Goal: Information Seeking & Learning: Learn about a topic

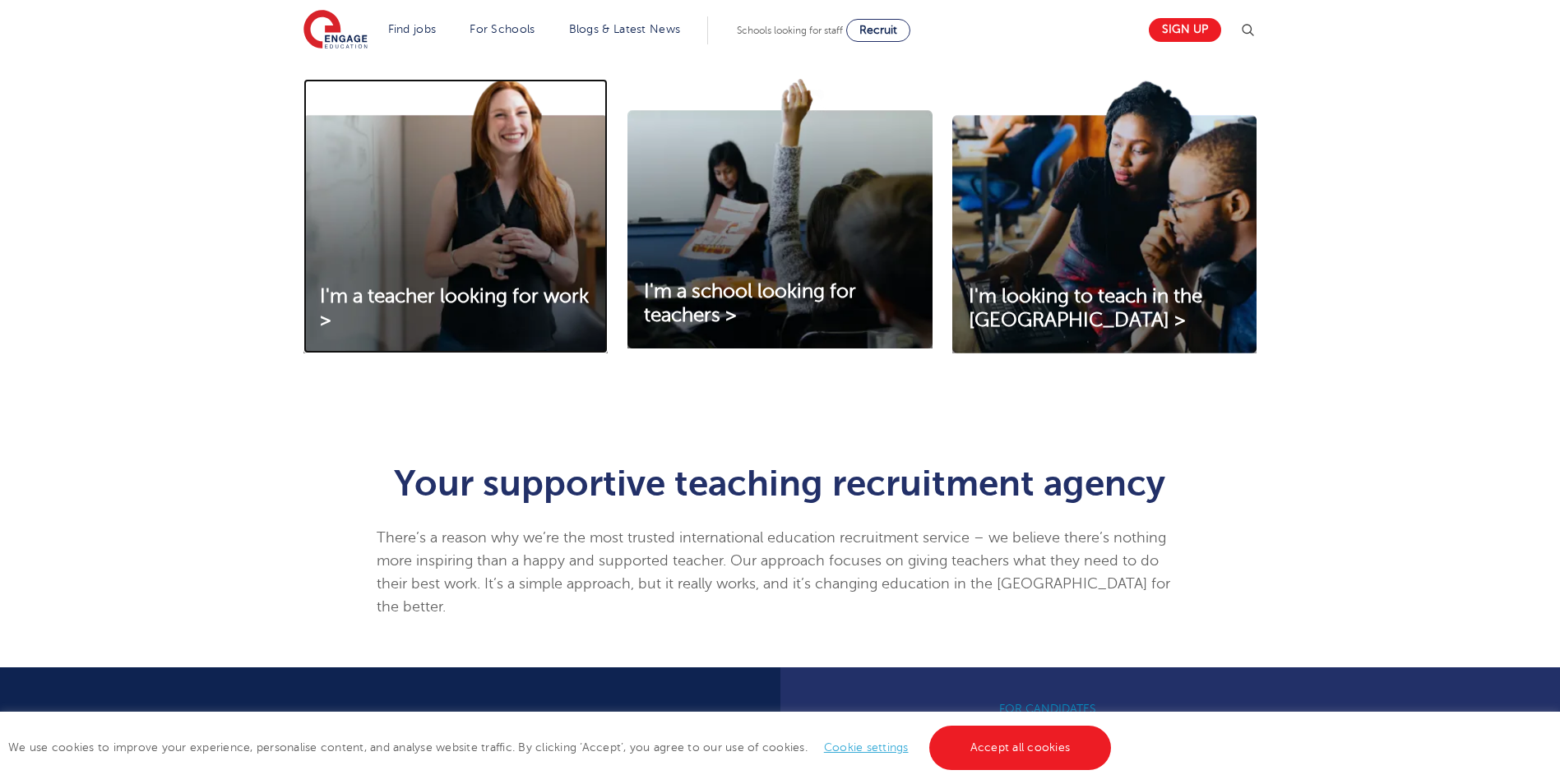
scroll to position [575, 0]
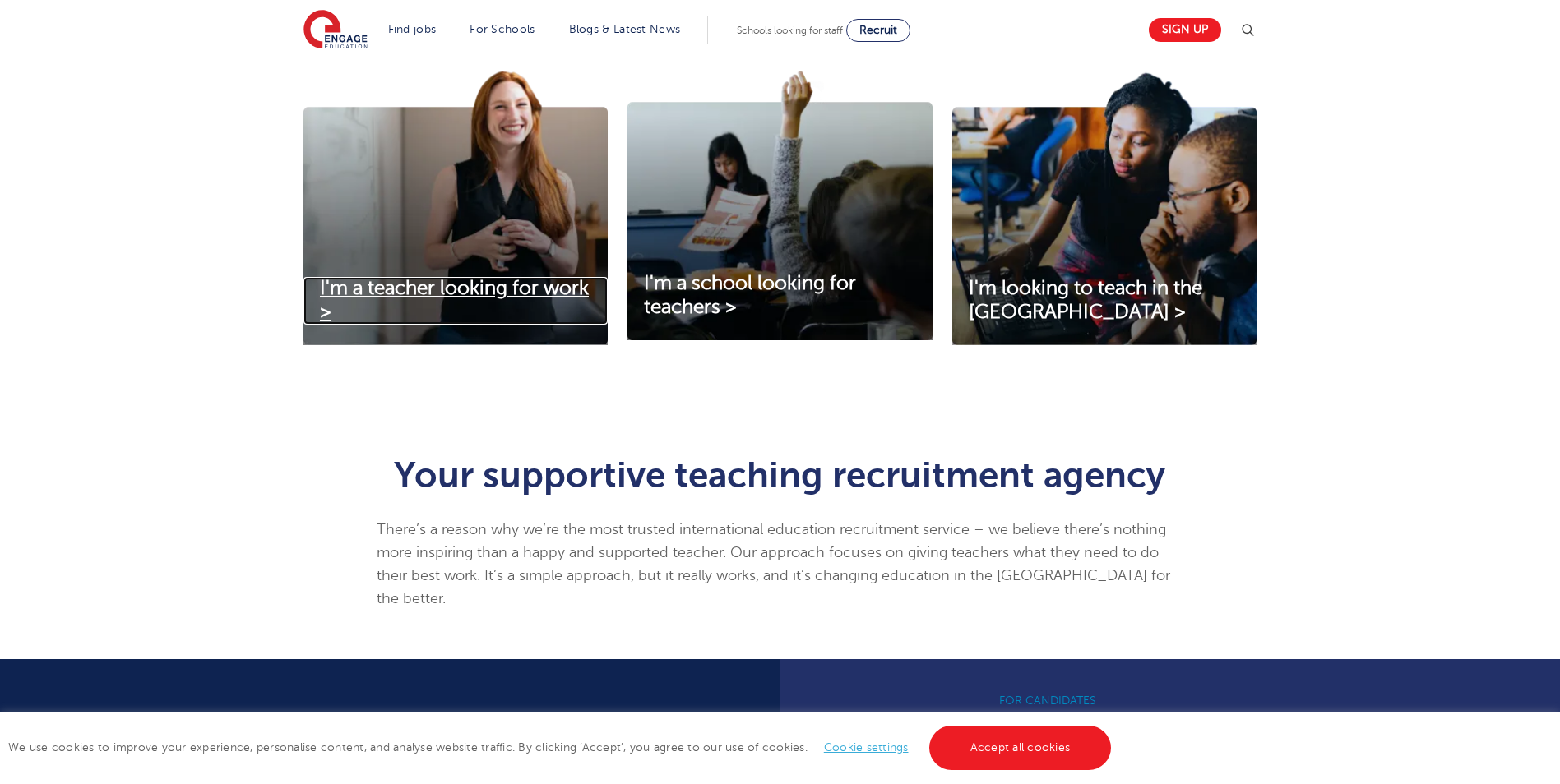
click at [398, 298] on span "I'm a teacher looking for work >" at bounding box center [453, 299] width 269 height 46
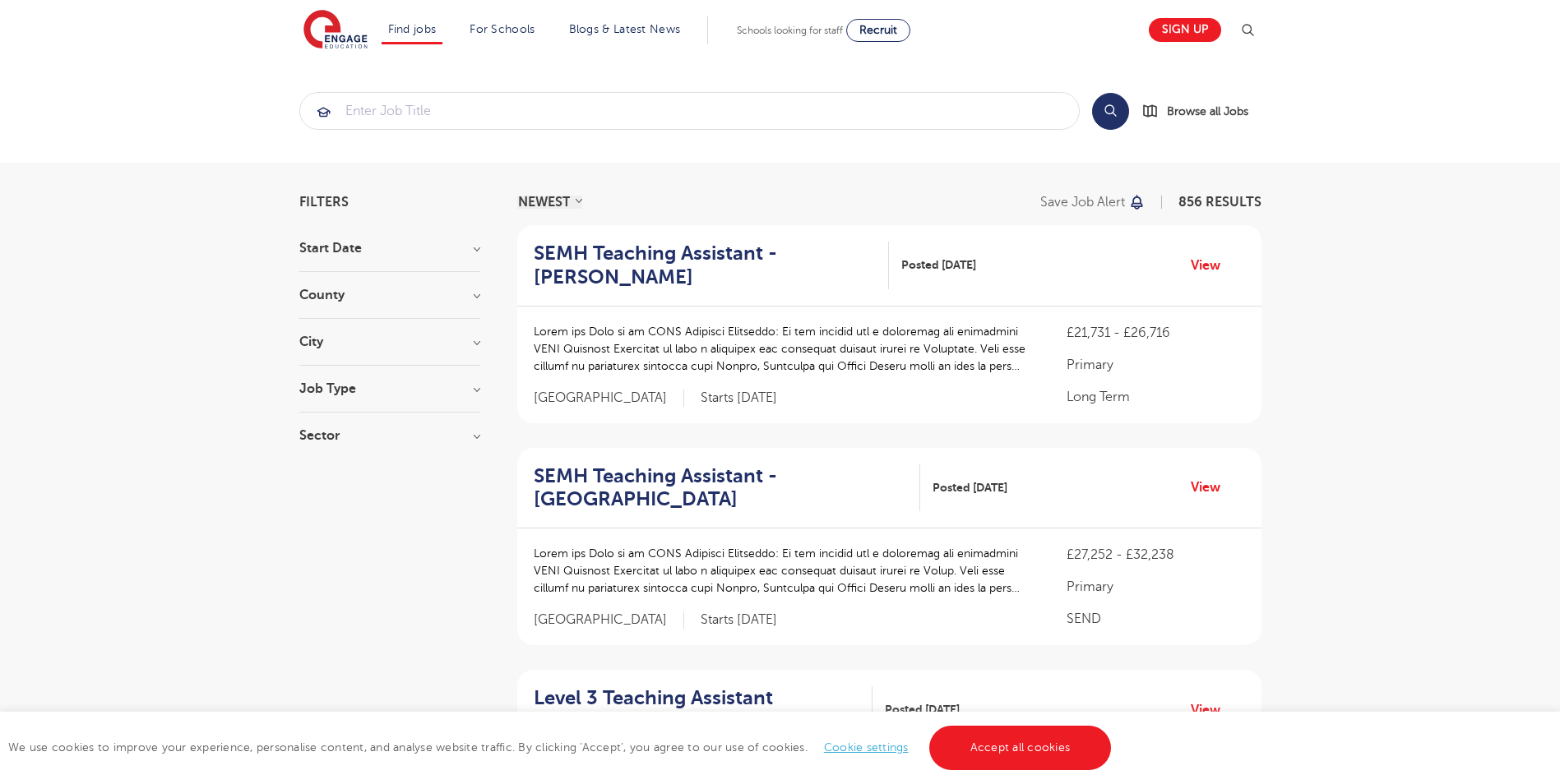
click at [472, 341] on h3 "City" at bounding box center [390, 342] width 181 height 13
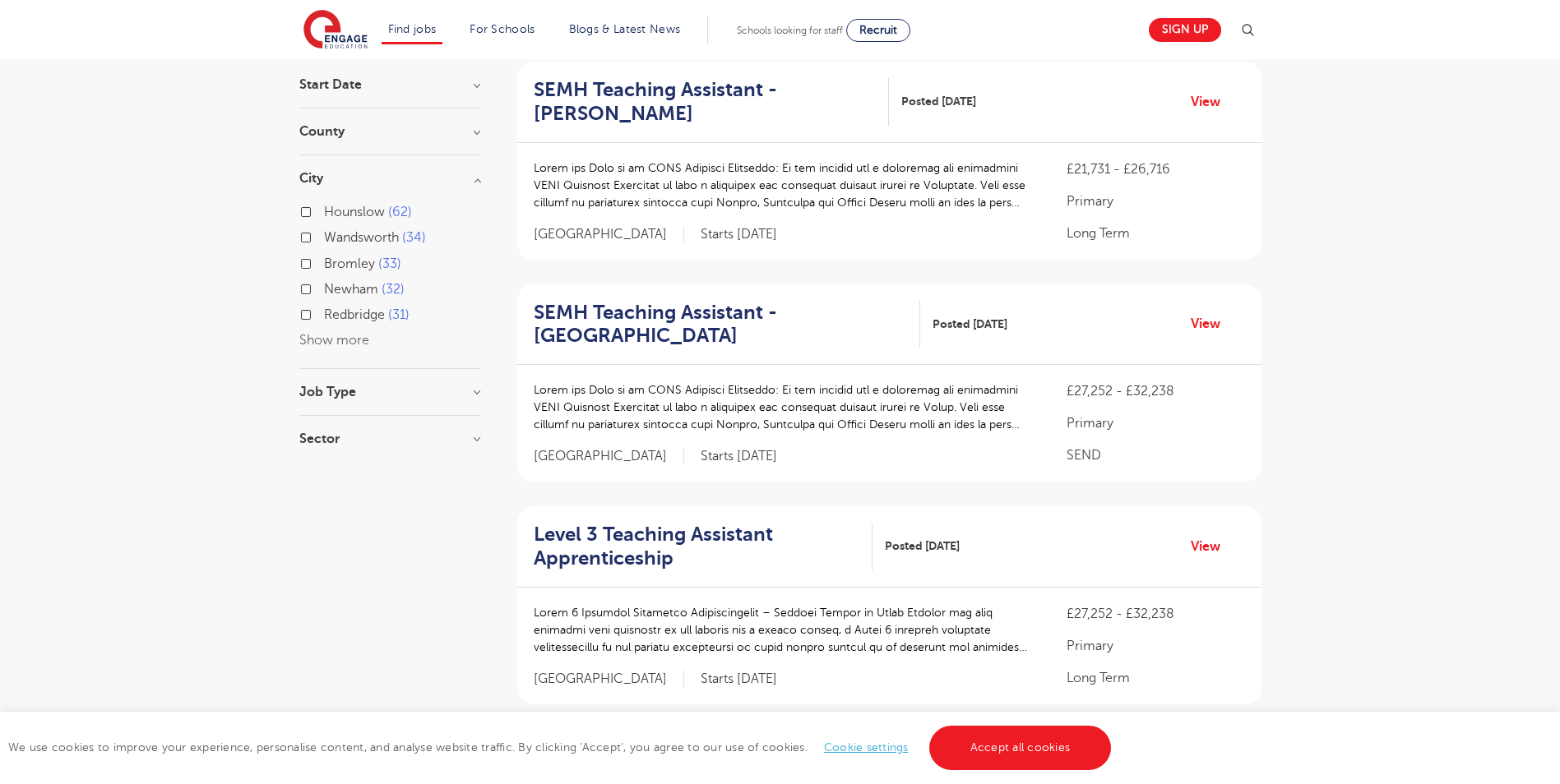
scroll to position [165, 0]
click at [319, 337] on button "Show more" at bounding box center [335, 339] width 70 height 14
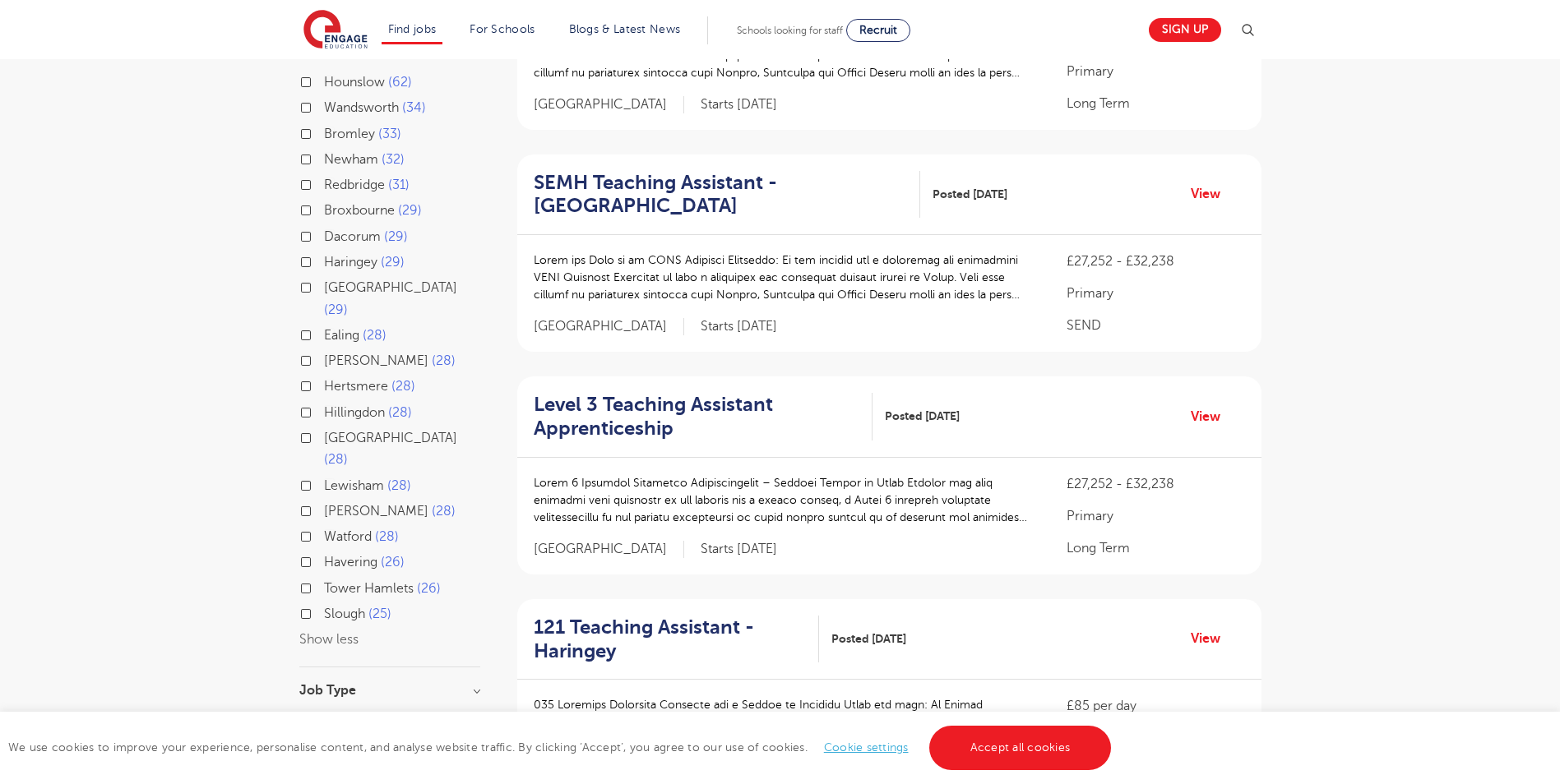
scroll to position [329, 0]
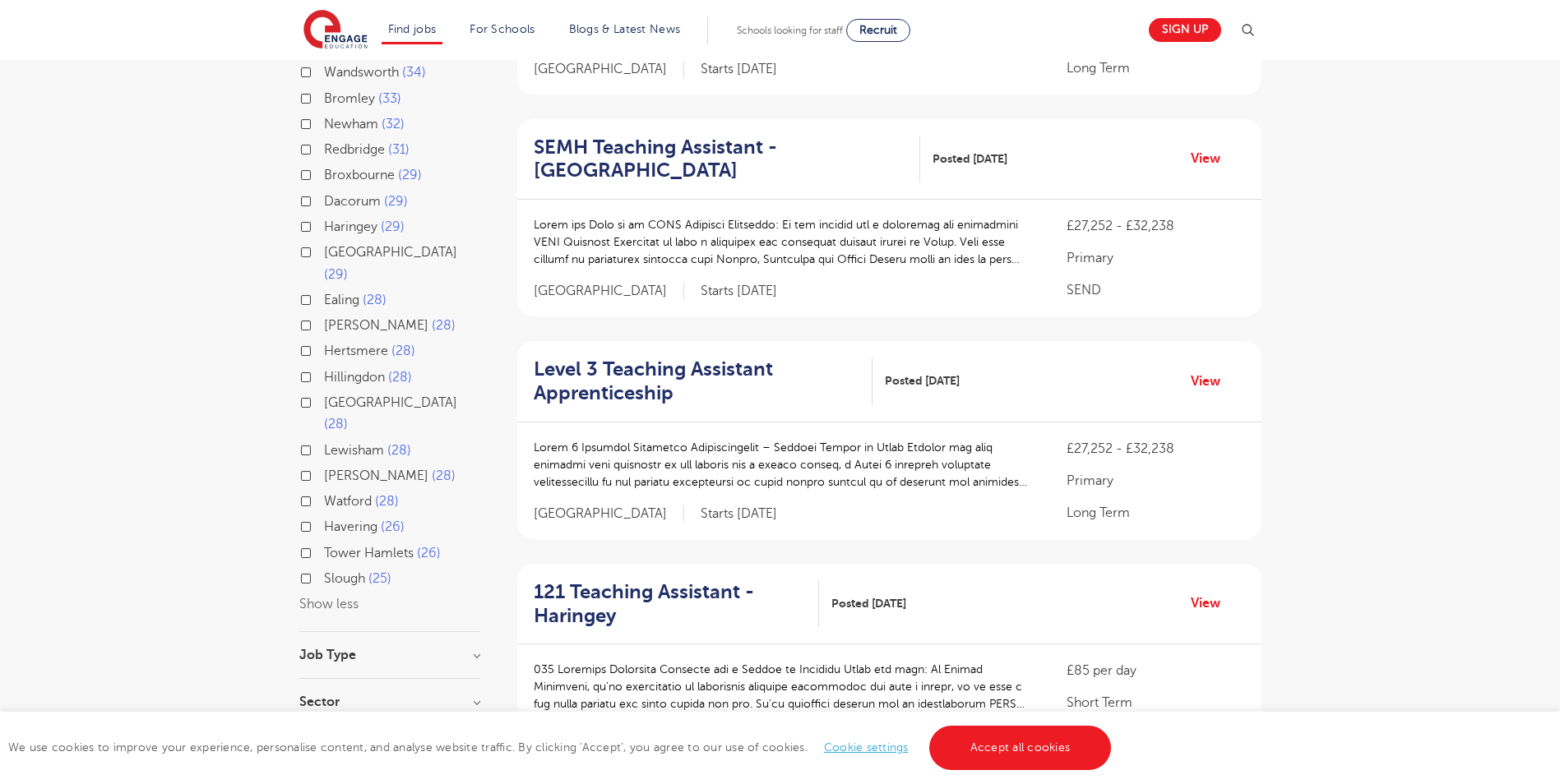
click at [324, 440] on label "Lewisham 28" at bounding box center [367, 450] width 87 height 22
click at [324, 443] on input "Lewisham 28" at bounding box center [329, 449] width 11 height 11
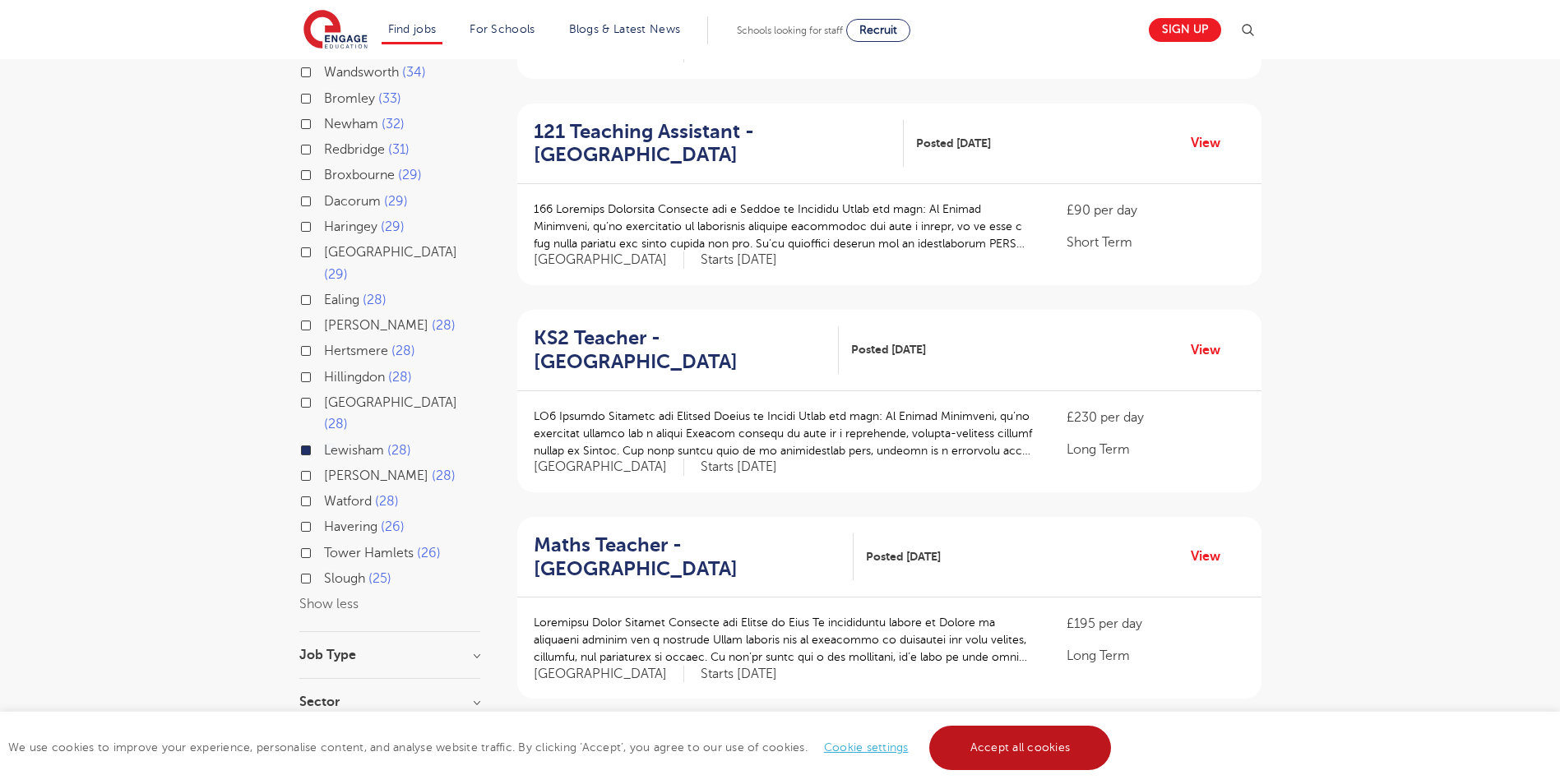
drag, startPoint x: 994, startPoint y: 758, endPoint x: 973, endPoint y: 740, distance: 27.7
click at [996, 758] on link "Accept all cookies" at bounding box center [1020, 747] width 183 height 44
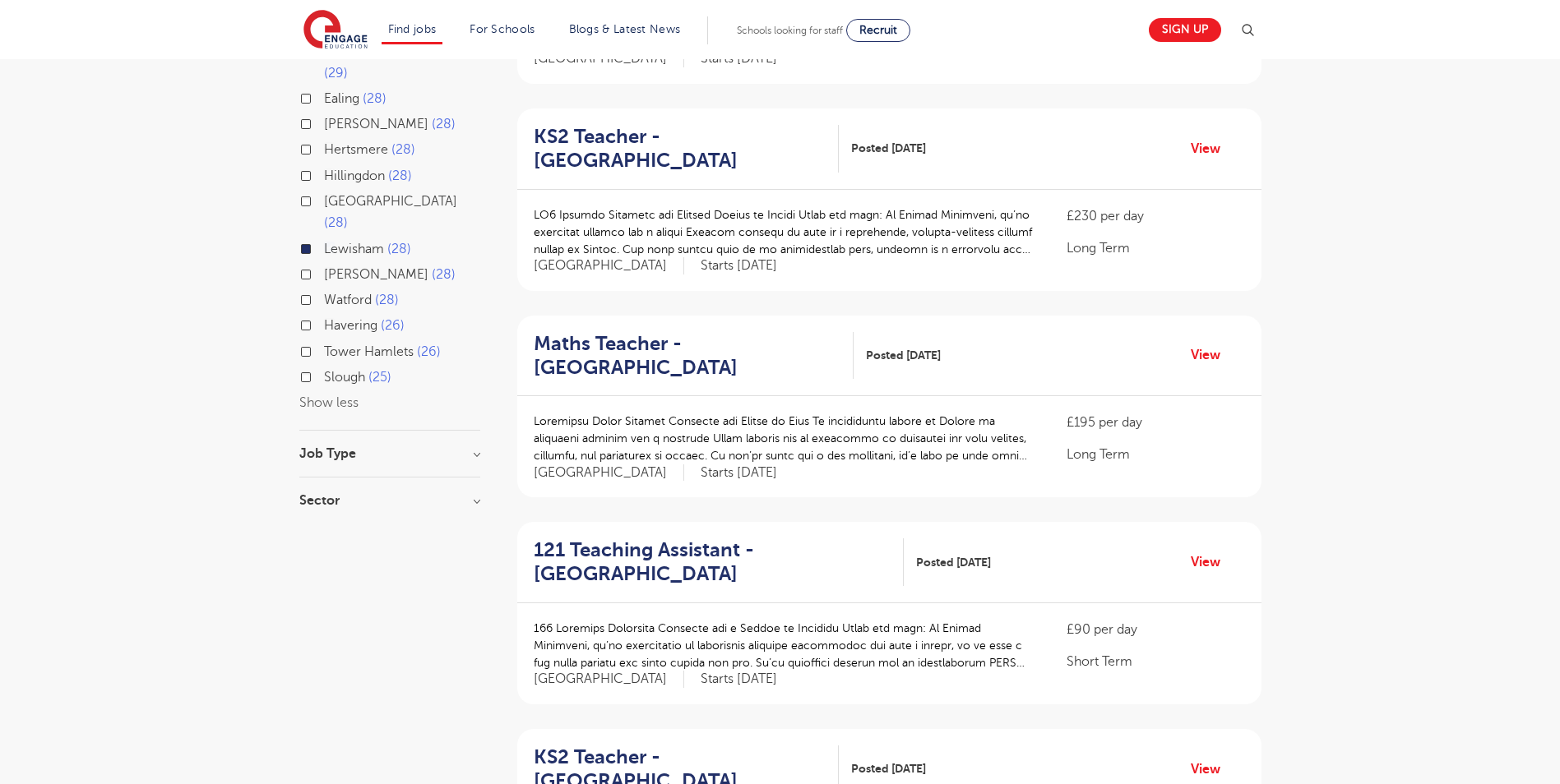
scroll to position [493, 0]
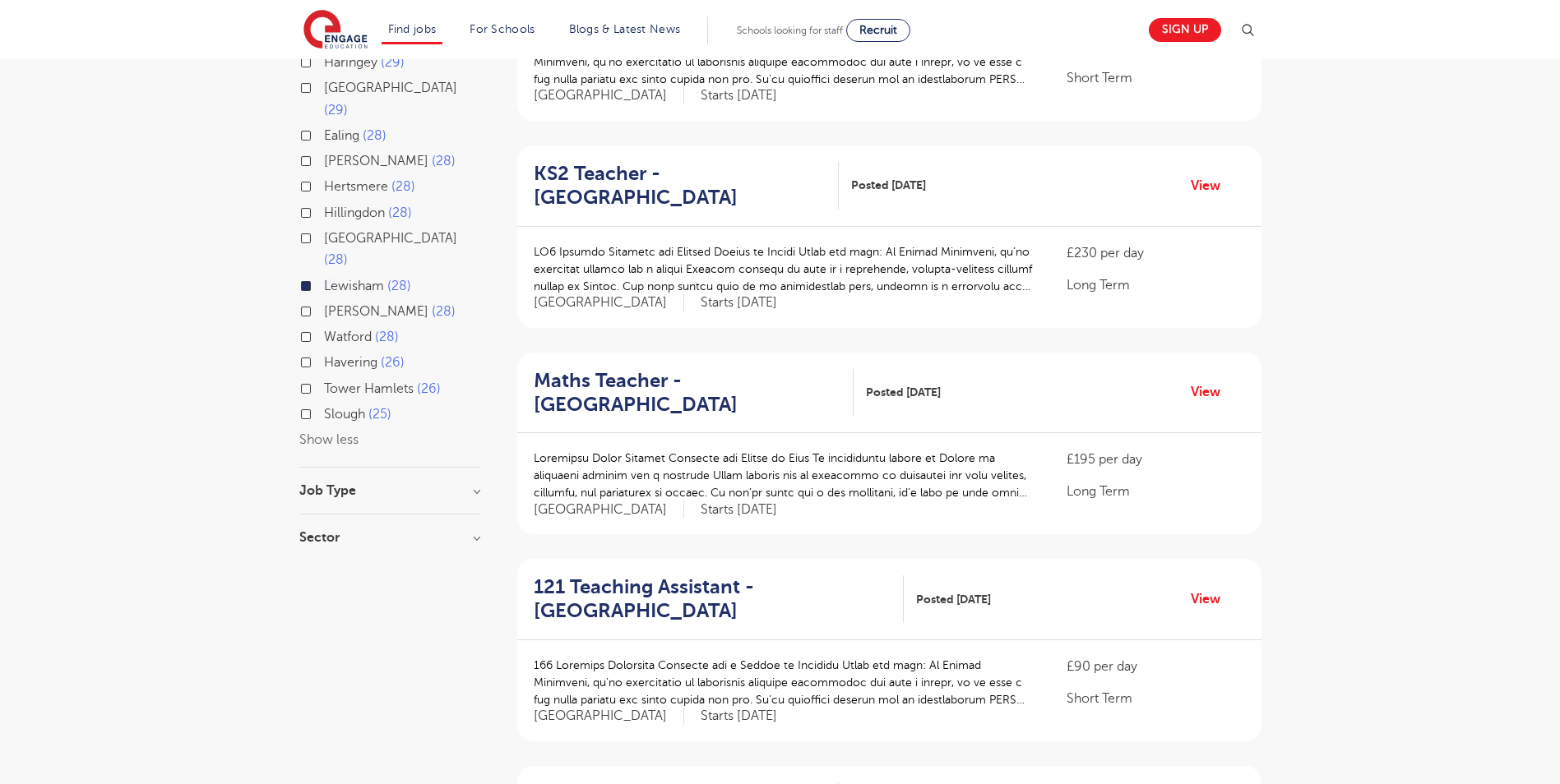
click at [471, 484] on h3 "Job Type" at bounding box center [390, 490] width 181 height 13
click at [471, 548] on h3 "Sector" at bounding box center [390, 554] width 181 height 13
click at [324, 603] on label "Short Term 9" at bounding box center [366, 614] width 85 height 22
click at [324, 606] on input "Short Term 9" at bounding box center [329, 611] width 11 height 11
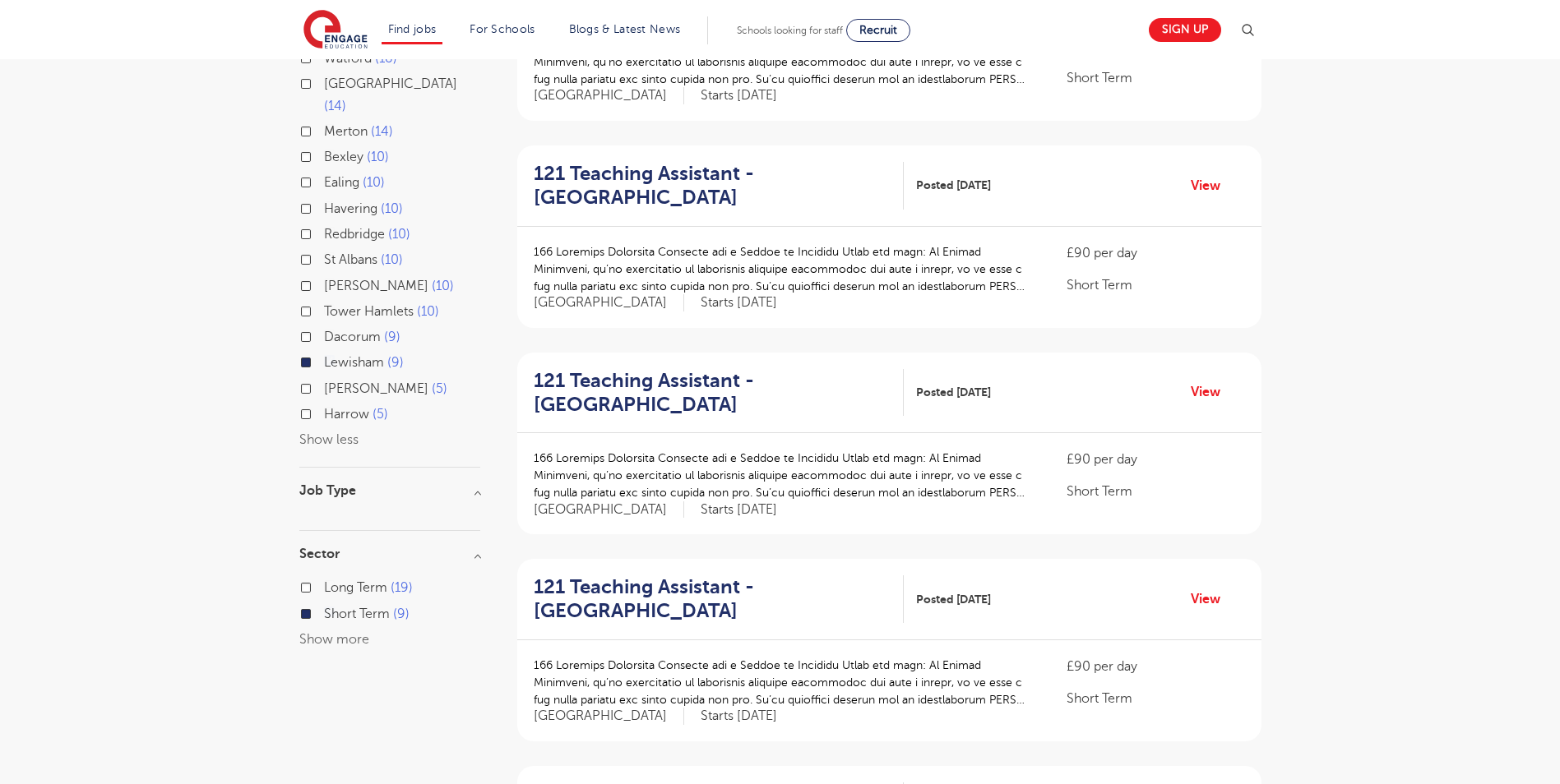
click at [324, 577] on label "Long Term 19" at bounding box center [368, 588] width 89 height 22
click at [324, 580] on input "Long Term 19" at bounding box center [329, 585] width 11 height 11
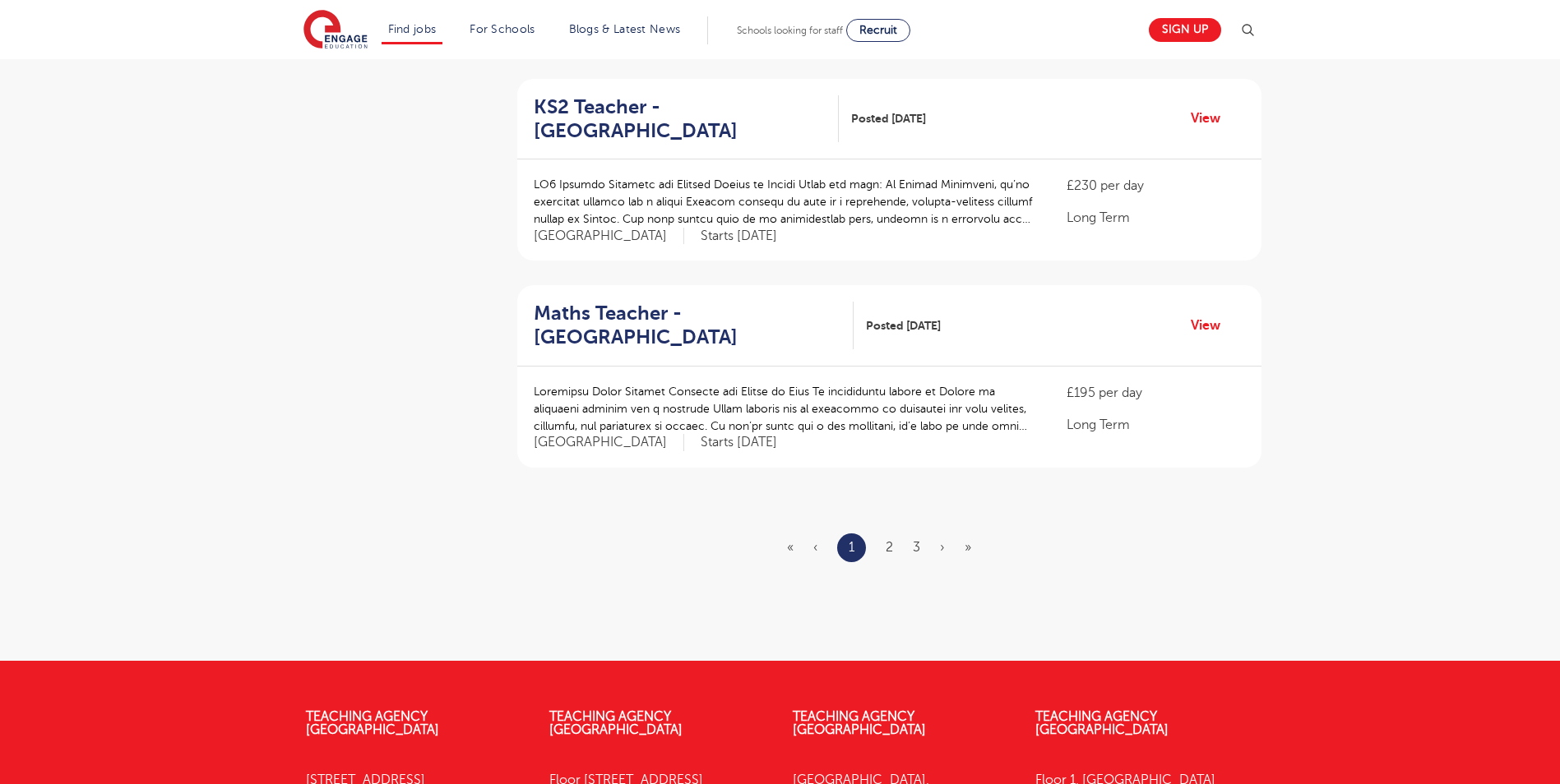
scroll to position [1807, 0]
